Goal: Use online tool/utility: Utilize a website feature to perform a specific function

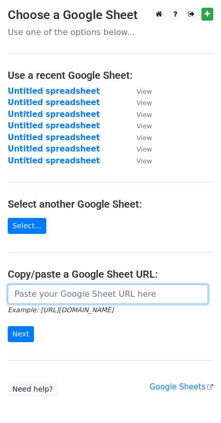
click at [59, 284] on input "url" at bounding box center [108, 294] width 200 height 20
paste input "[URL][DOMAIN_NAME]"
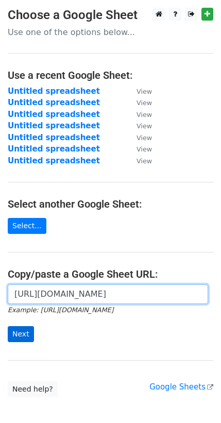
type input "[URL][DOMAIN_NAME]"
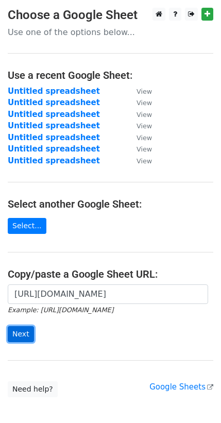
click at [19, 326] on input "Next" at bounding box center [21, 334] width 26 height 16
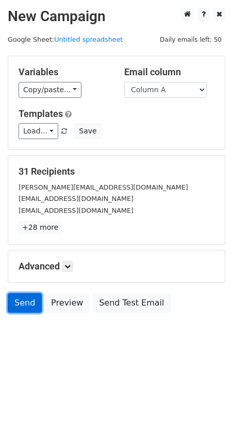
click at [13, 293] on link "Send" at bounding box center [25, 303] width 34 height 20
